Goal: Task Accomplishment & Management: Complete application form

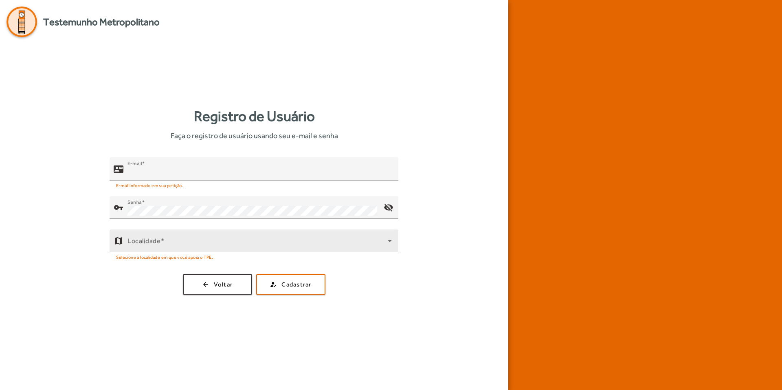
type input "**********"
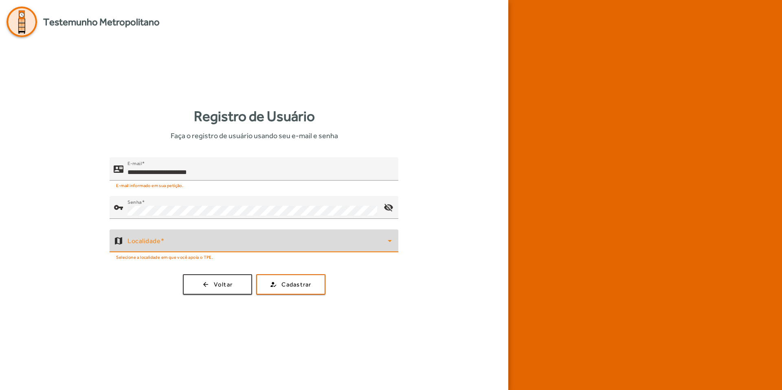
click at [184, 246] on span at bounding box center [257, 244] width 260 height 10
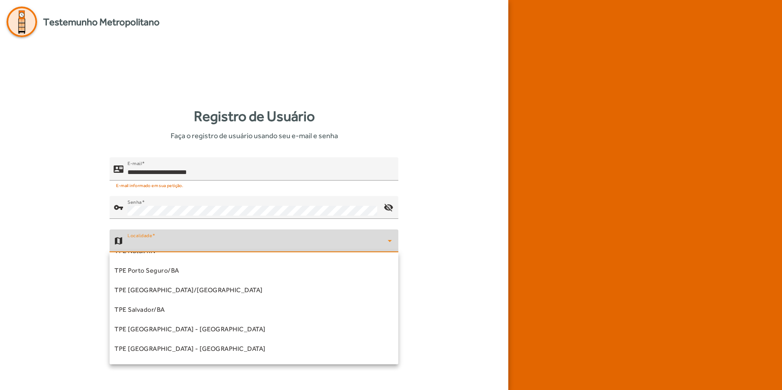
scroll to position [145, 0]
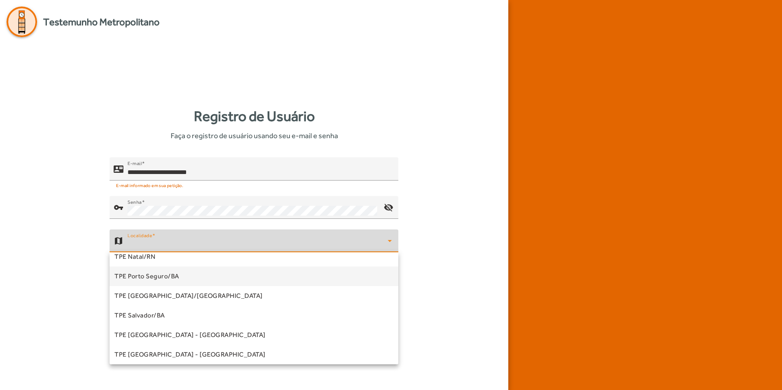
click at [154, 282] on mat-option "TPE Porto Seguro/BA" at bounding box center [254, 276] width 289 height 20
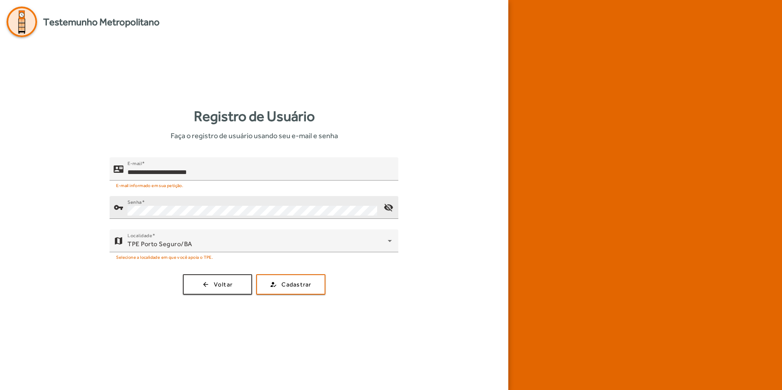
click at [203, 224] on div at bounding box center [254, 223] width 289 height 9
click at [206, 232] on div "Localidade TPE [GEOGRAPHIC_DATA]/BA" at bounding box center [259, 240] width 264 height 23
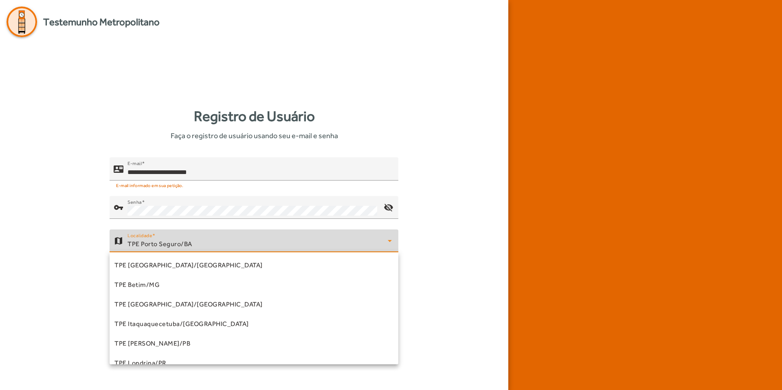
scroll to position [67, 0]
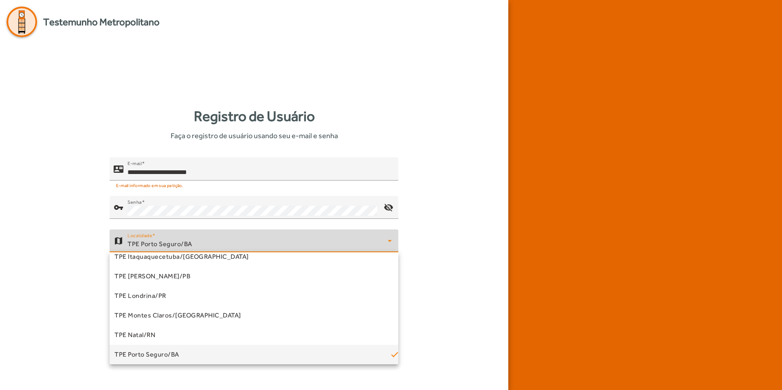
click at [199, 207] on div at bounding box center [391, 195] width 782 height 390
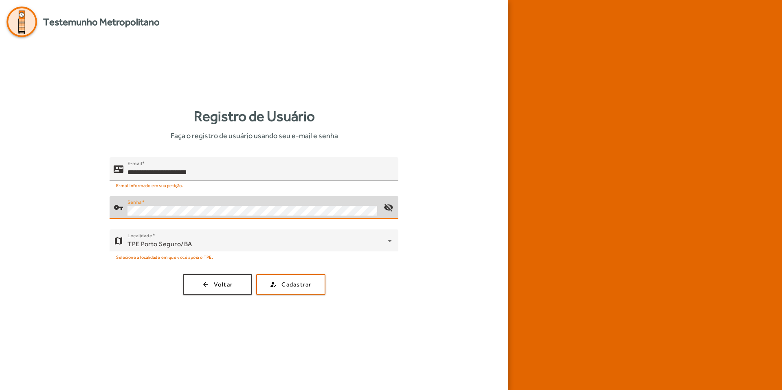
click at [256, 274] on button "how_to_reg Cadastrar" at bounding box center [290, 284] width 69 height 20
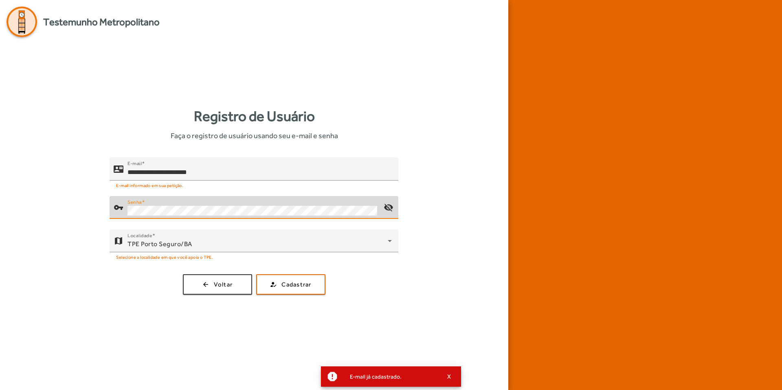
click at [377, 119] on div "Registro de Usuário Faça o registro de usuário usando seu e-mail e senha" at bounding box center [254, 124] width 495 height 36
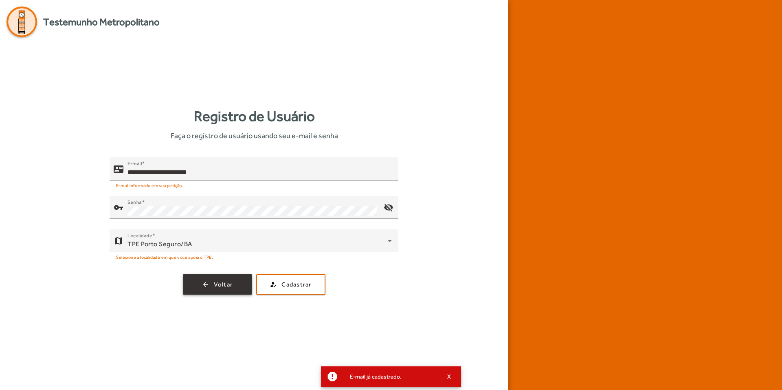
click at [227, 274] on div "**********" at bounding box center [254, 225] width 495 height 137
click at [211, 281] on span "button" at bounding box center [218, 285] width 68 height 20
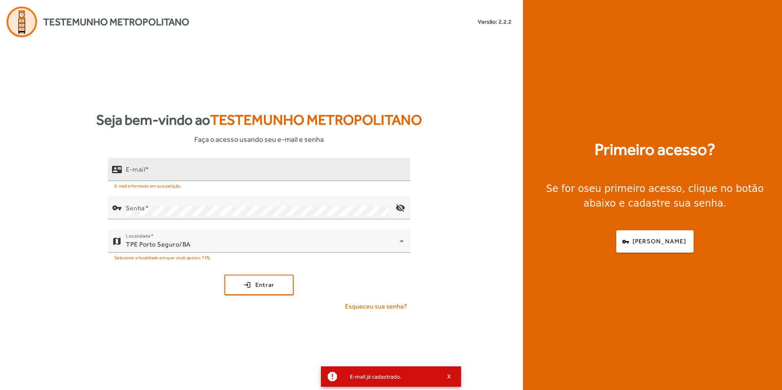
type input "**********"
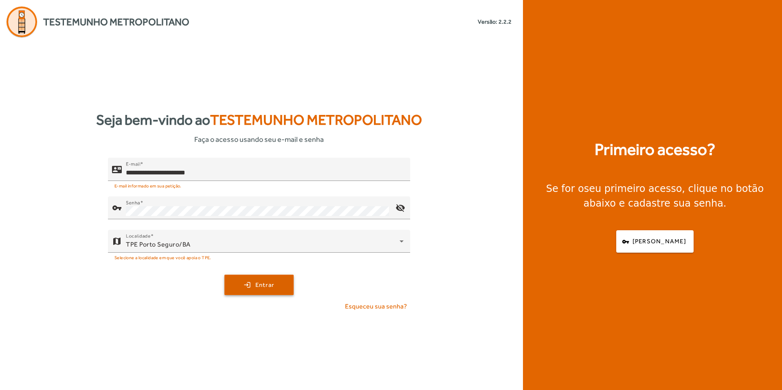
click at [238, 284] on span "submit" at bounding box center [259, 285] width 68 height 20
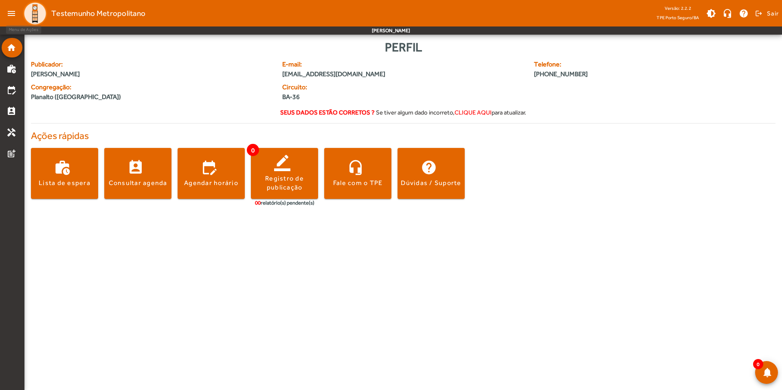
click at [17, 18] on mat-icon "menu" at bounding box center [11, 13] width 16 height 16
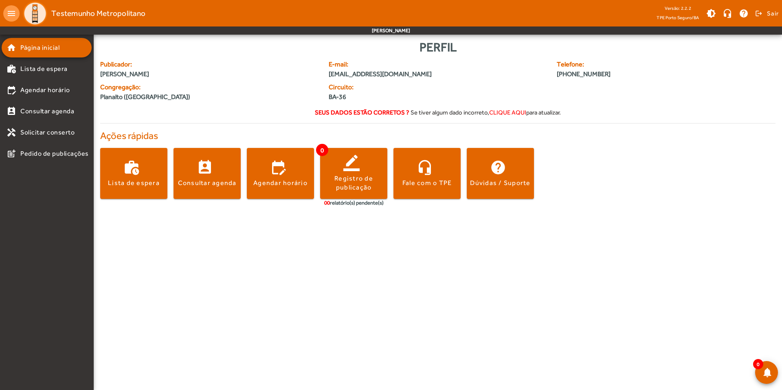
click at [17, 18] on mat-icon "menu" at bounding box center [11, 13] width 16 height 16
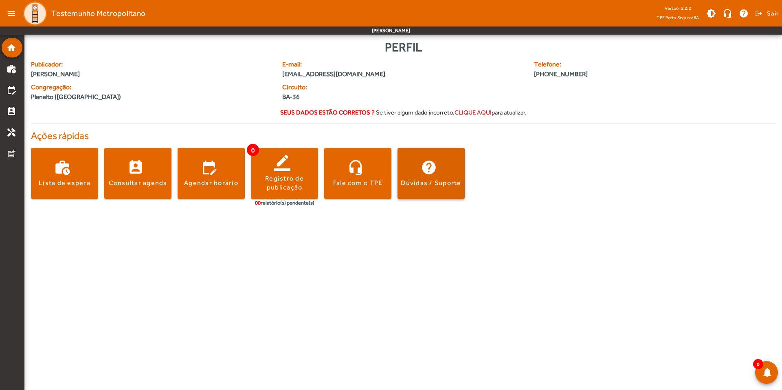
click at [446, 189] on span at bounding box center [431, 173] width 67 height 51
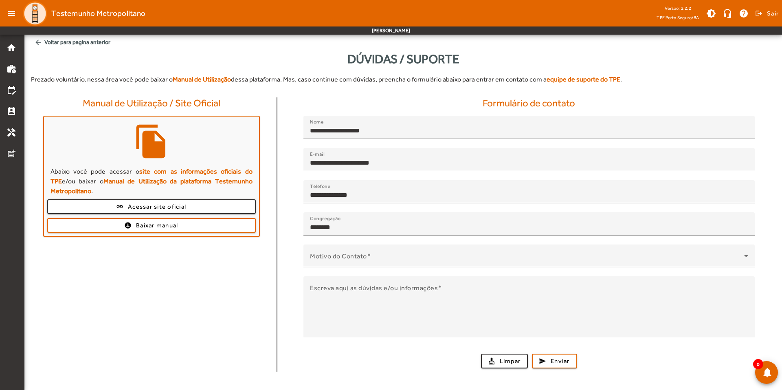
click at [33, 46] on span "arrow_back Voltar para pagina anterior" at bounding box center [403, 42] width 745 height 15
